Goal: Information Seeking & Learning: Learn about a topic

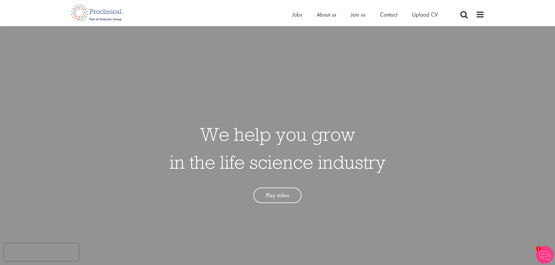
click at [289, 15] on div "Home Jobs About us Join us Contact Upload CV" at bounding box center [275, 11] width 418 height 22
click at [293, 17] on span "Jobs" at bounding box center [297, 15] width 10 height 8
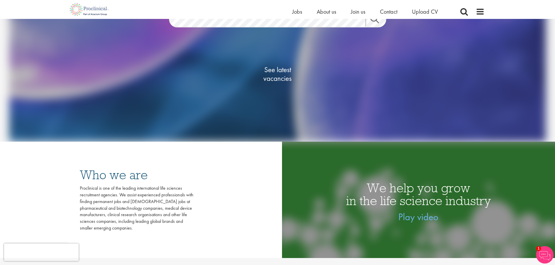
scroll to position [29, 0]
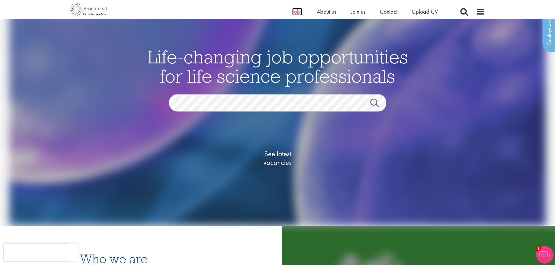
click at [297, 9] on span "Jobs" at bounding box center [297, 12] width 10 height 8
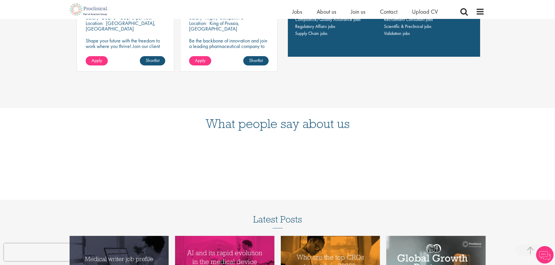
scroll to position [495, 0]
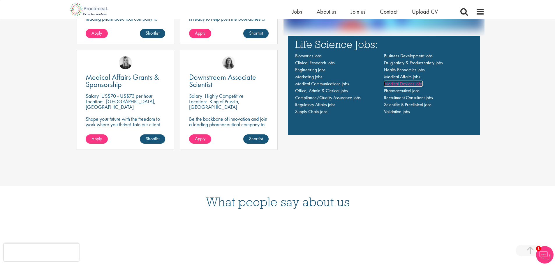
click at [397, 82] on span "Medical Devices jobs" at bounding box center [403, 84] width 39 height 6
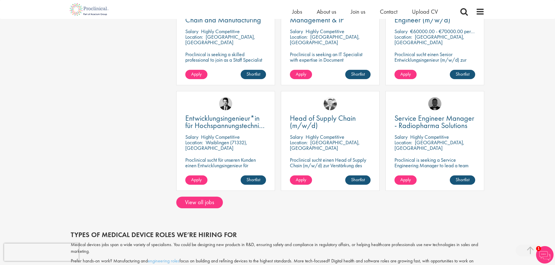
scroll to position [408, 0]
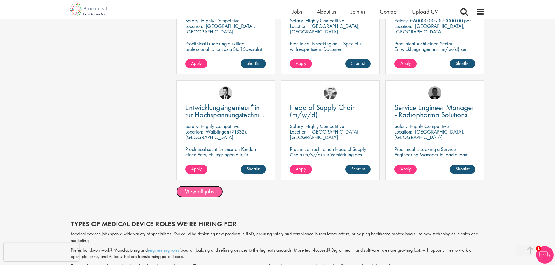
click at [195, 190] on link "View all jobs" at bounding box center [199, 192] width 47 height 12
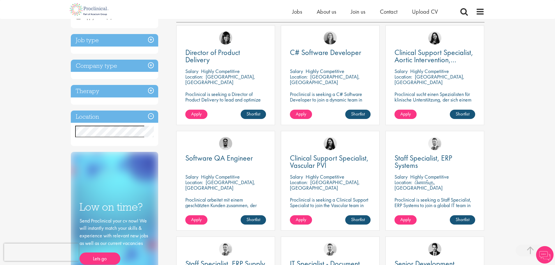
scroll to position [116, 0]
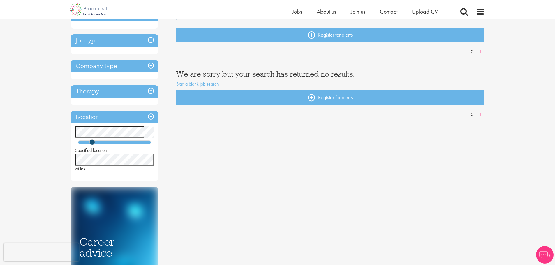
scroll to position [58, 0]
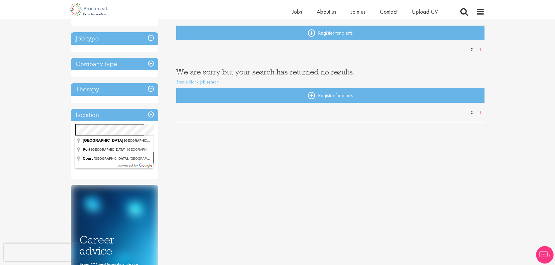
click at [25, 128] on div "You are here: Home > Job search Discipline Job type Company type Therapy Locati…" at bounding box center [277, 218] width 555 height 553
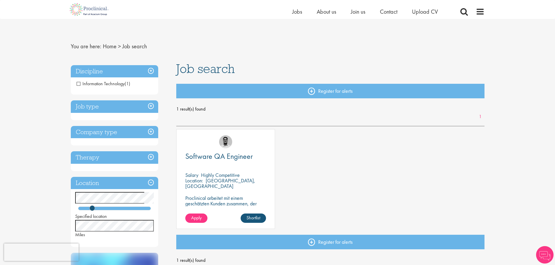
scroll to position [58, 0]
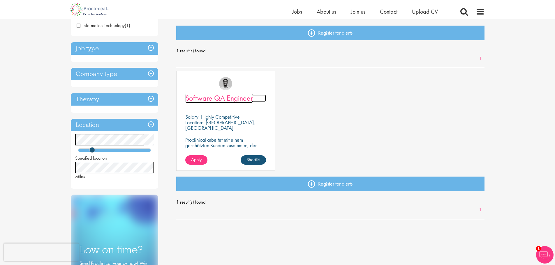
click at [220, 98] on span "Software QA Engineer" at bounding box center [219, 98] width 68 height 10
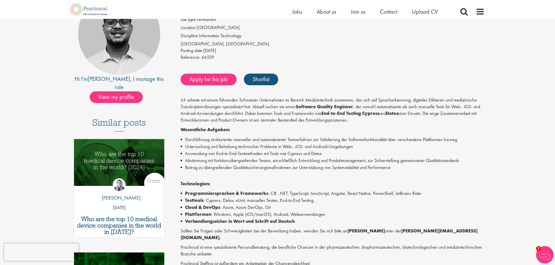
scroll to position [58, 0]
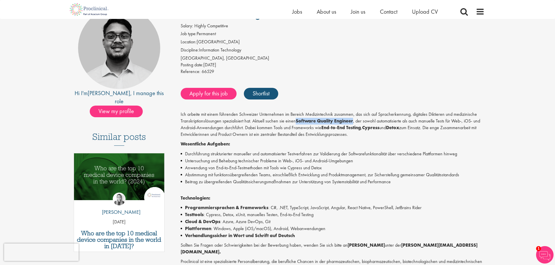
drag, startPoint x: 297, startPoint y: 121, endPoint x: 354, endPoint y: 123, distance: 57.1
click at [354, 123] on p "Ich arbeite mit einem führenden Schweizer Unternehmen im Bereich Medizintechnik…" at bounding box center [333, 124] width 304 height 26
copy strong "Software Quality Engineer"
click at [220, 155] on li "Durchführung strukturierter manueller und automatisierter Testverfahren zur Val…" at bounding box center [333, 154] width 304 height 7
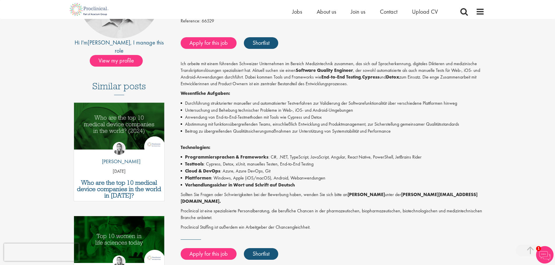
scroll to position [0, 0]
